Goal: Task Accomplishment & Management: Manage account settings

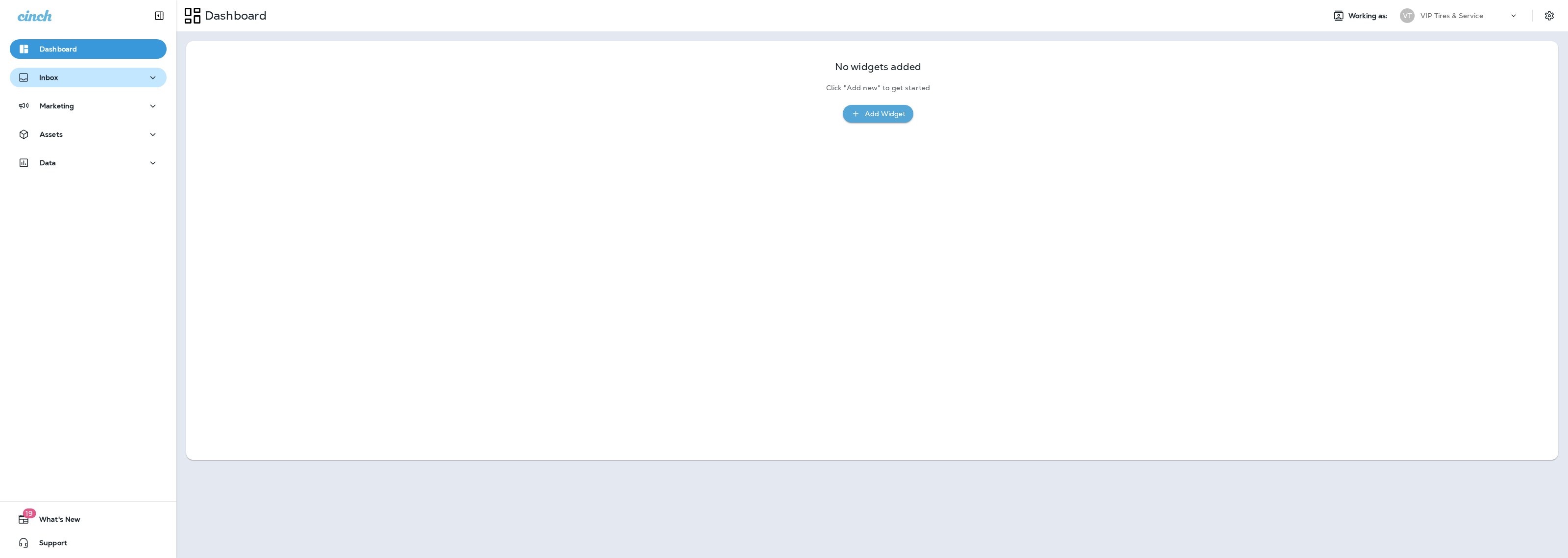
click at [94, 69] on button "Inbox" at bounding box center [88, 77] width 157 height 19
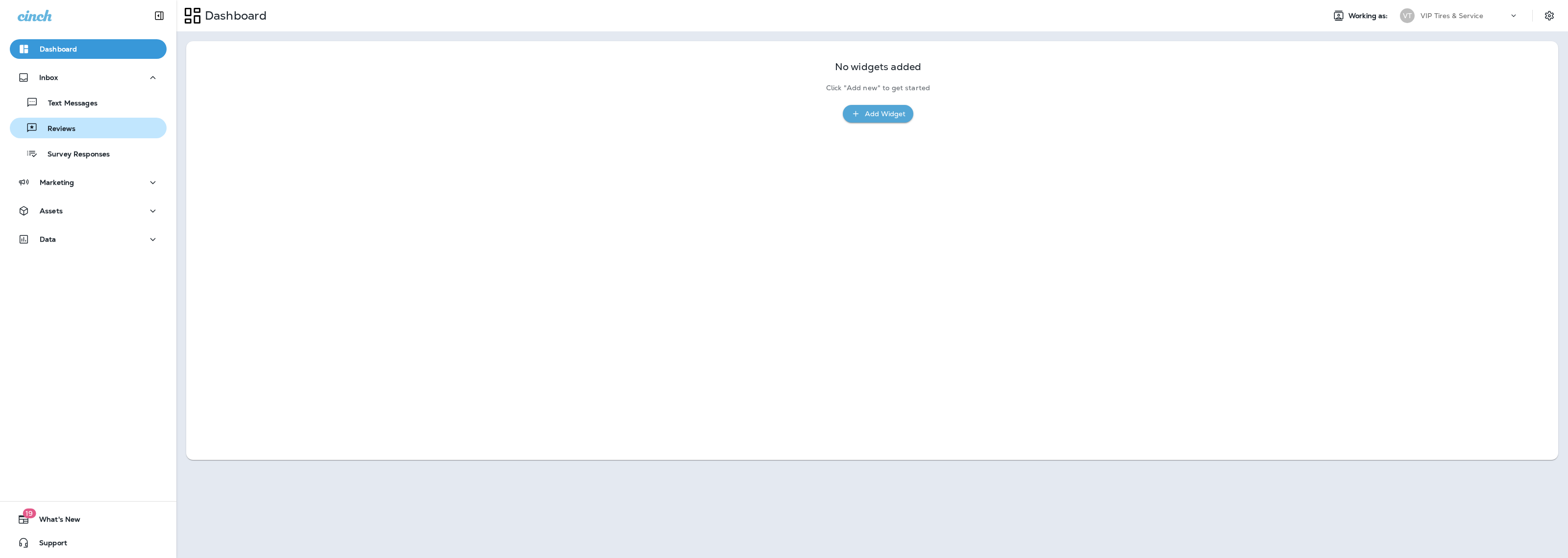
click at [100, 122] on div "Reviews" at bounding box center [88, 128] width 149 height 15
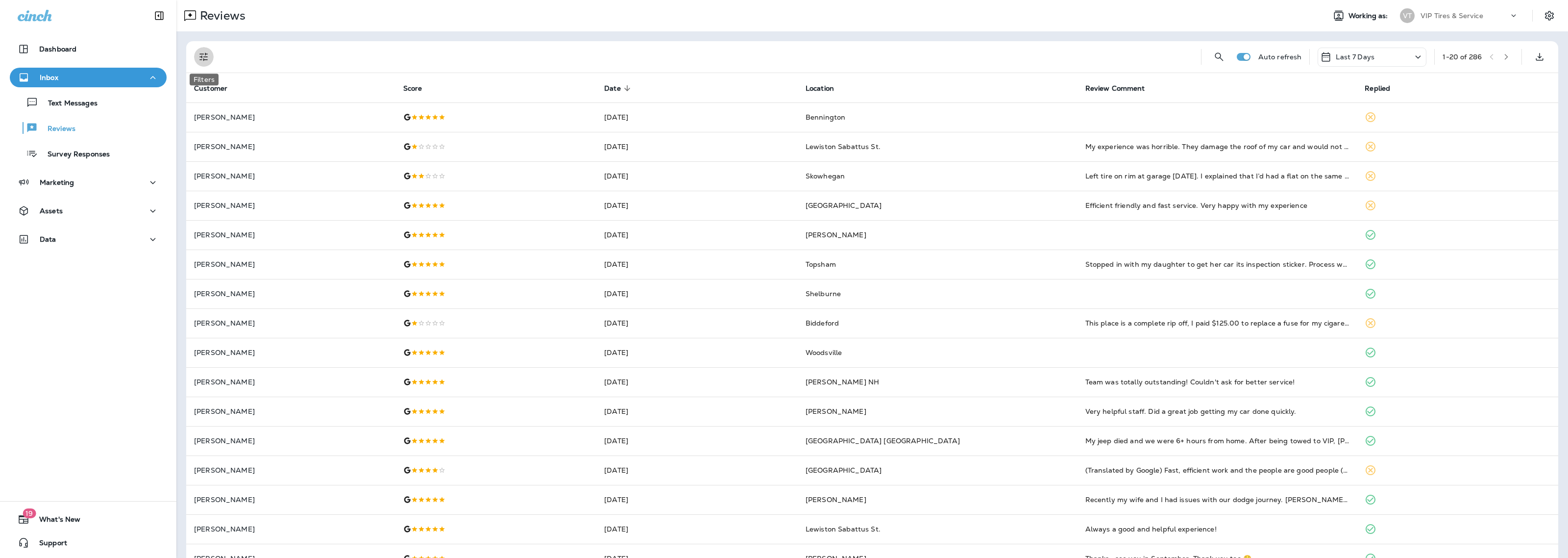
click at [201, 62] on icon "Filters" at bounding box center [203, 57] width 12 height 12
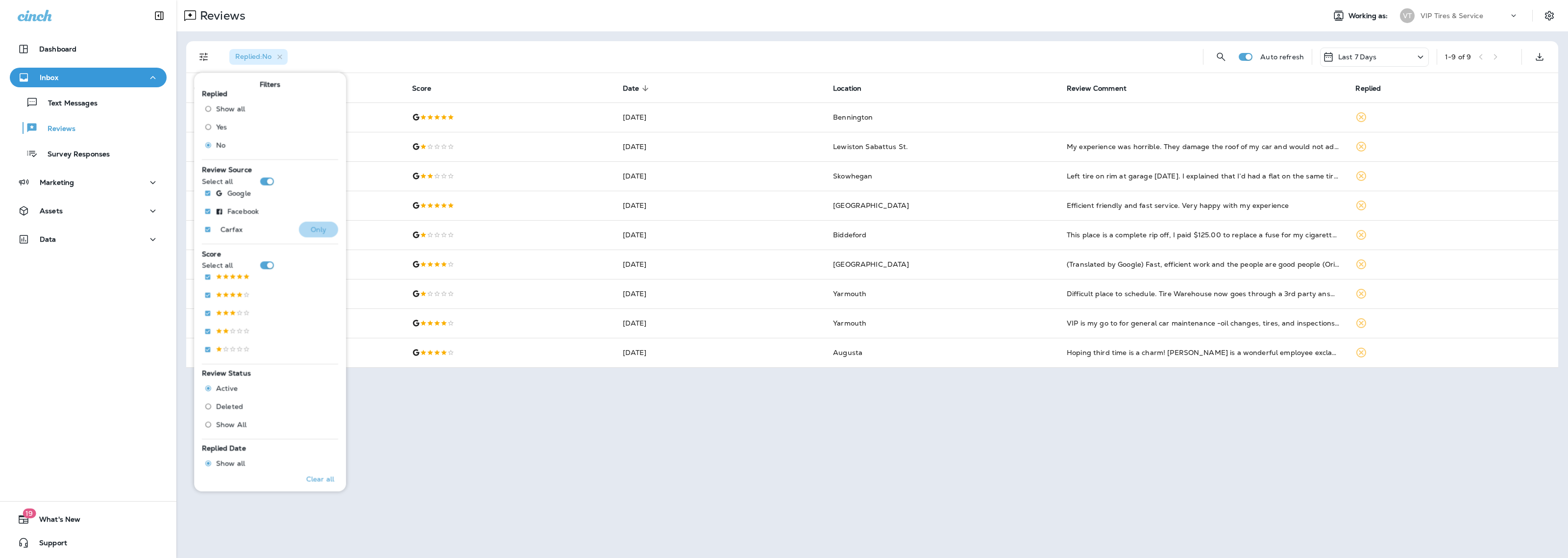
click at [310, 228] on p "Only" at bounding box center [318, 229] width 16 height 8
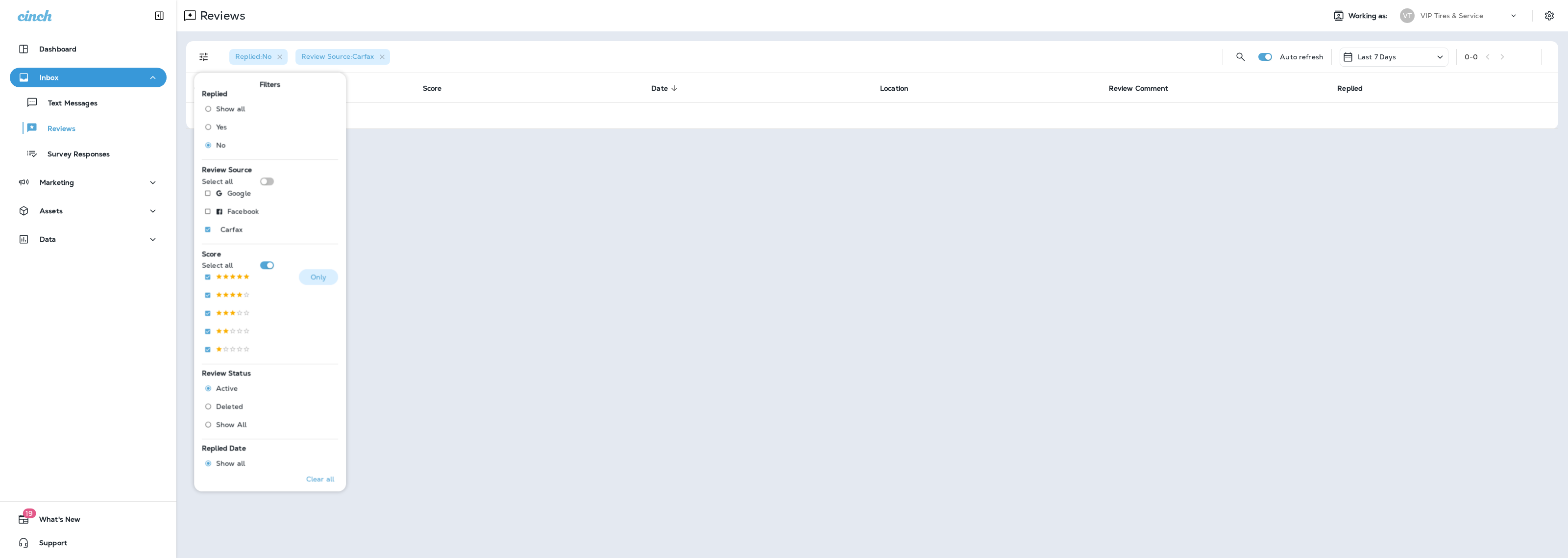
click at [310, 276] on p "Only" at bounding box center [318, 277] width 16 height 8
click at [433, 256] on div "Reviews Working as: VT VIP Tires & Service Replied : No Review Source : Carfax …" at bounding box center [872, 279] width 1391 height 558
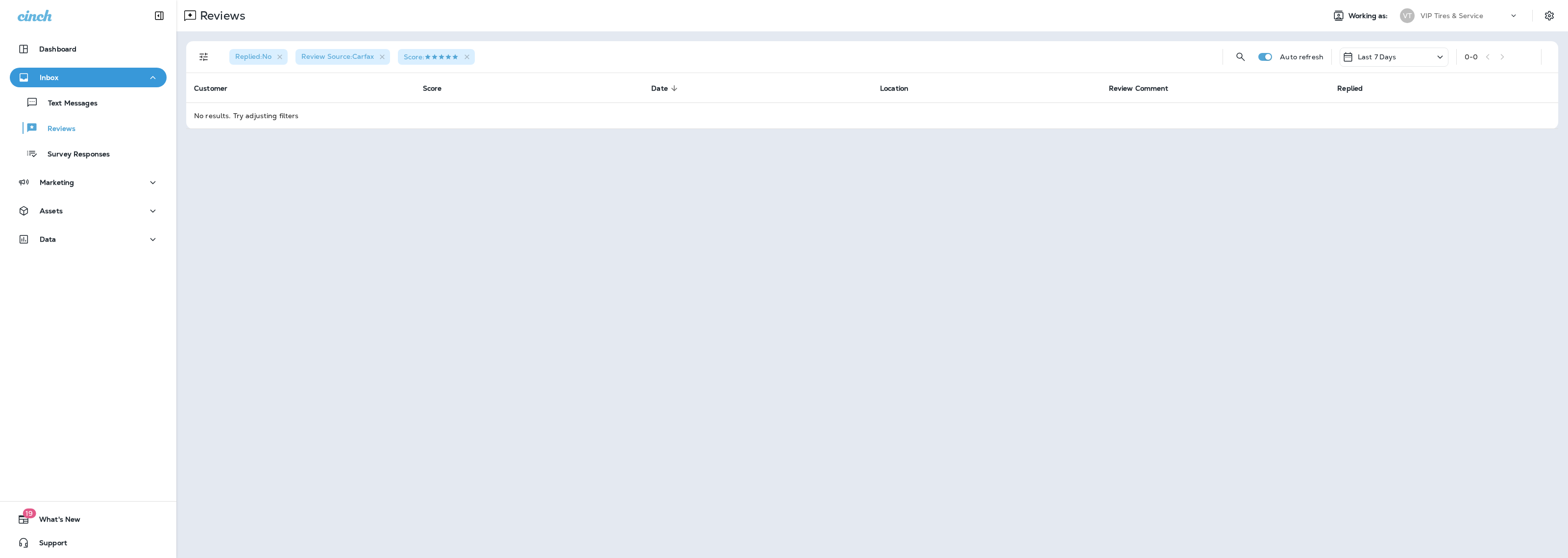
click at [380, 154] on div "Reviews Working as: VT VIP Tires & Service Replied : No Review Source : Carfax …" at bounding box center [872, 279] width 1391 height 558
click at [345, 245] on div "Reviews Working as: VT VIP Tires & Service Replied : No Review Source : Carfax …" at bounding box center [872, 279] width 1391 height 558
